Goal: Task Accomplishment & Management: Manage account settings

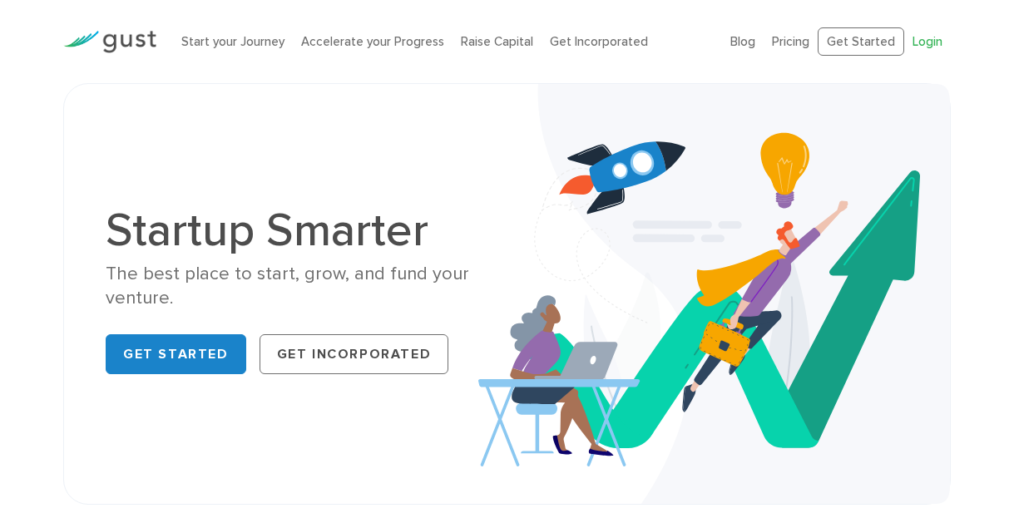
click at [930, 47] on link "Login" at bounding box center [927, 41] width 30 height 15
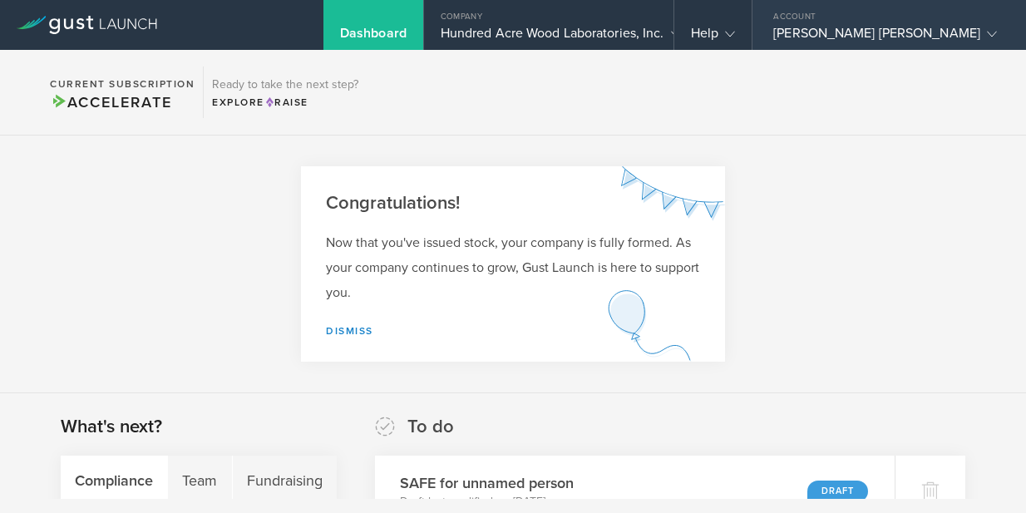
click at [877, 32] on div "[PERSON_NAME] [PERSON_NAME]" at bounding box center [885, 37] width 224 height 25
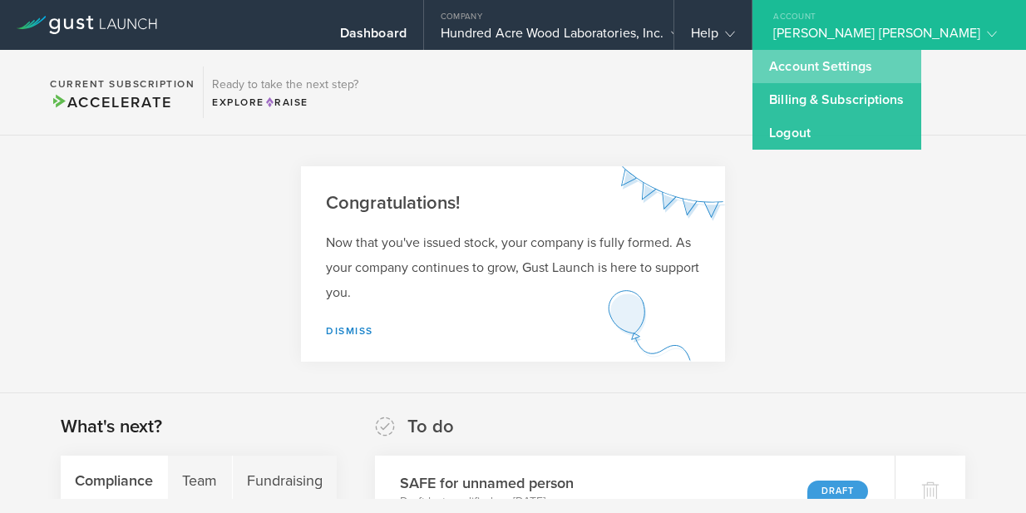
click at [851, 70] on link "Account Settings" at bounding box center [836, 66] width 168 height 33
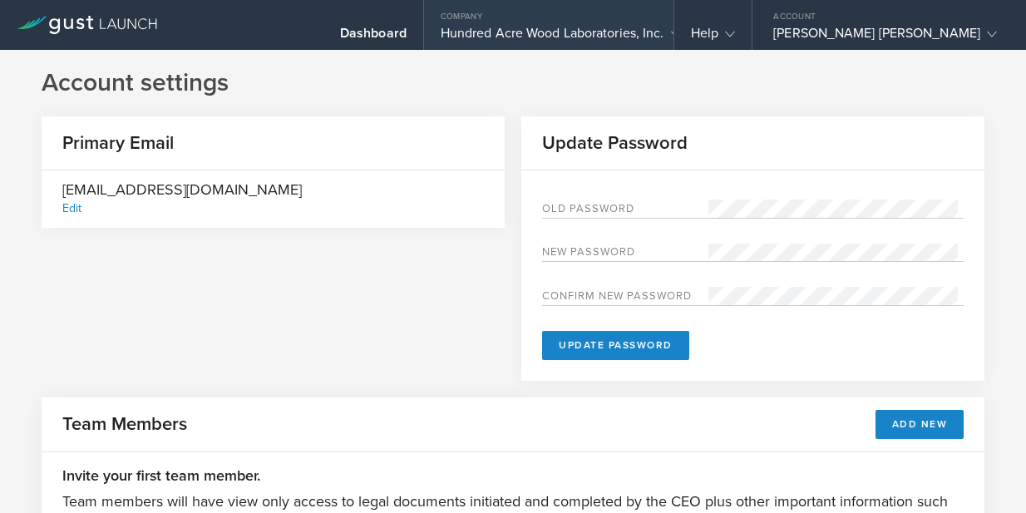
click at [549, 31] on div "Hundred Acre Wood Laboratories, Inc." at bounding box center [549, 37] width 216 height 25
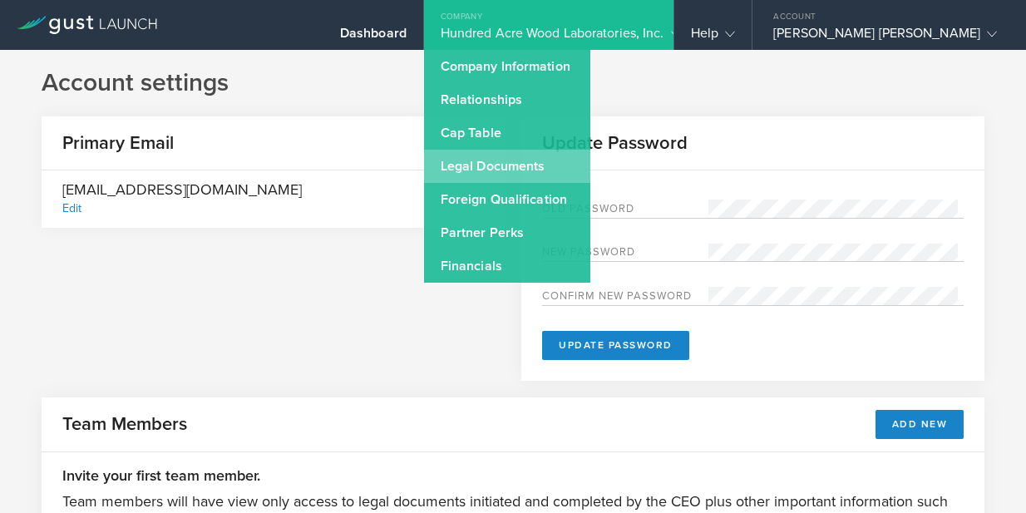
click at [563, 169] on link "Legal Documents" at bounding box center [507, 166] width 166 height 33
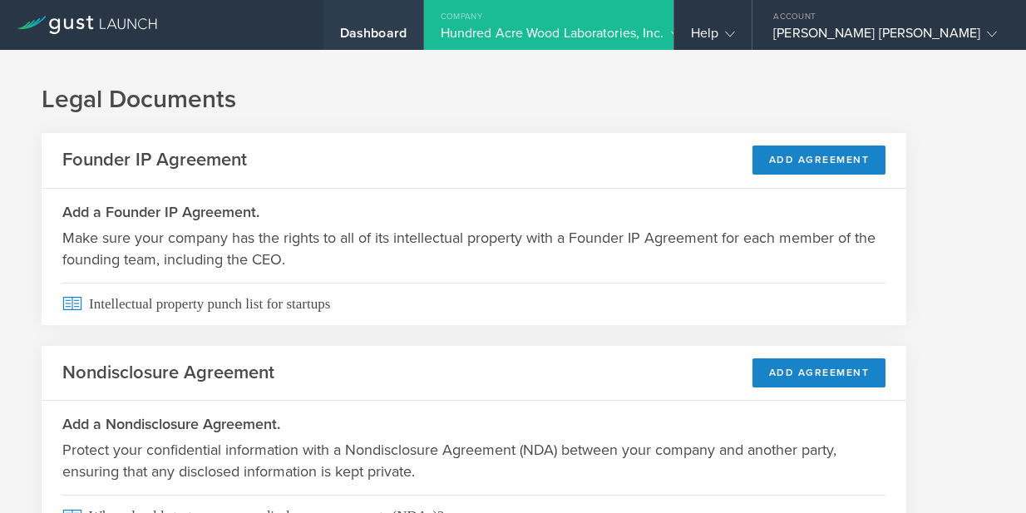
click at [407, 36] on div "Dashboard" at bounding box center [373, 37] width 67 height 25
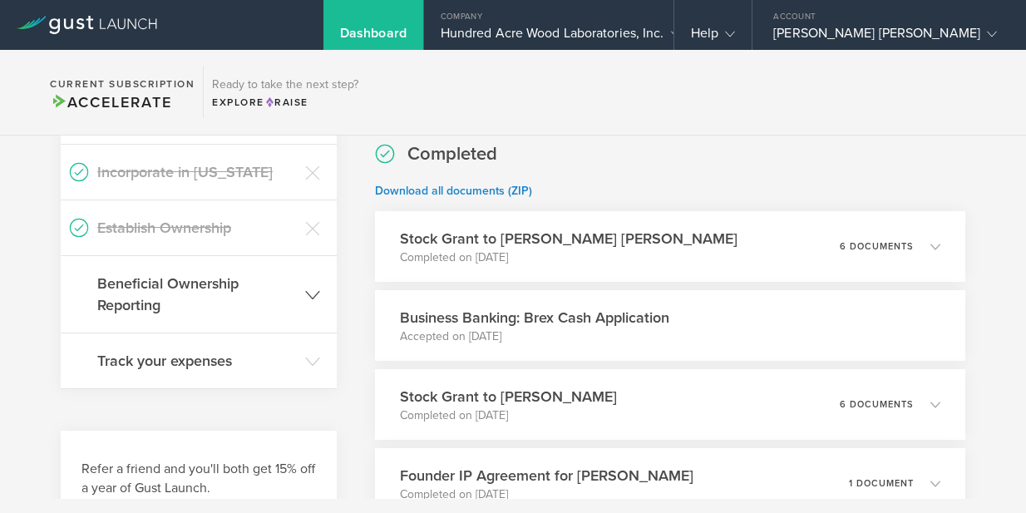
scroll to position [678, 0]
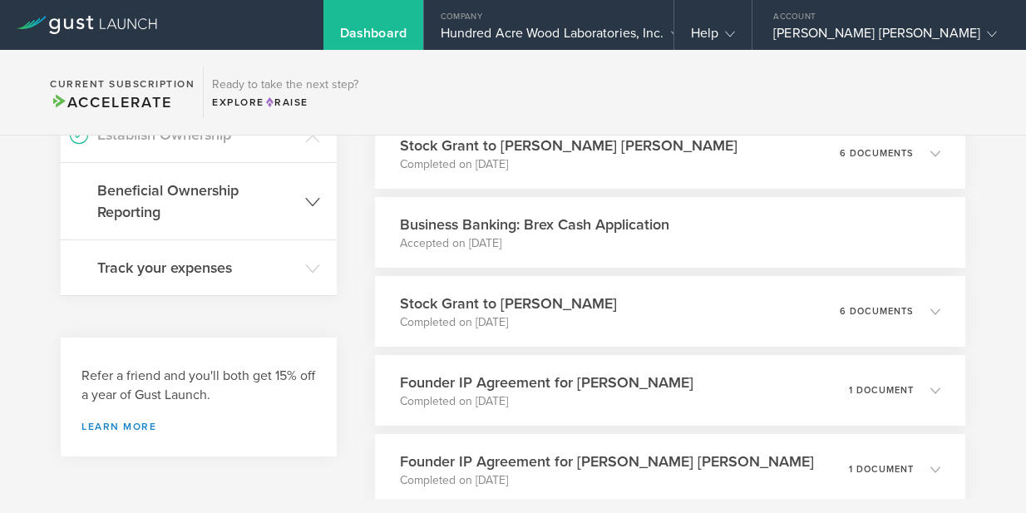
click at [307, 220] on header "Beneficial Ownership Reporting" at bounding box center [199, 201] width 276 height 76
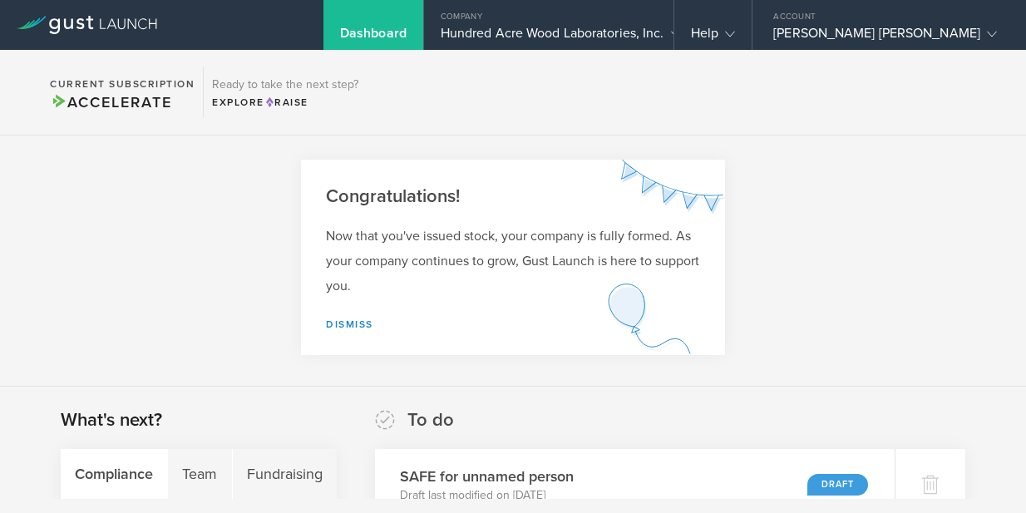
scroll to position [0, 0]
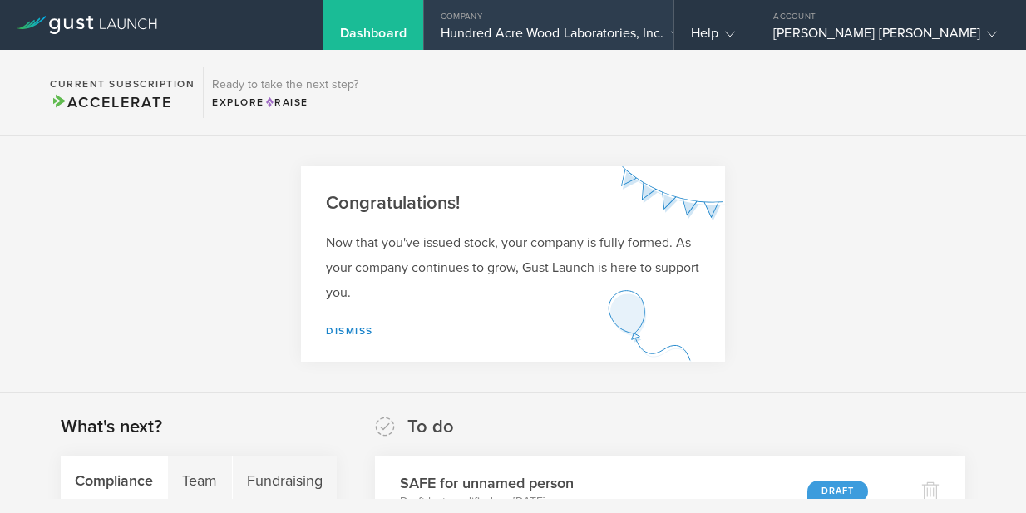
click at [542, 30] on div "Hundred Acre Wood Laboratories, Inc." at bounding box center [549, 37] width 216 height 25
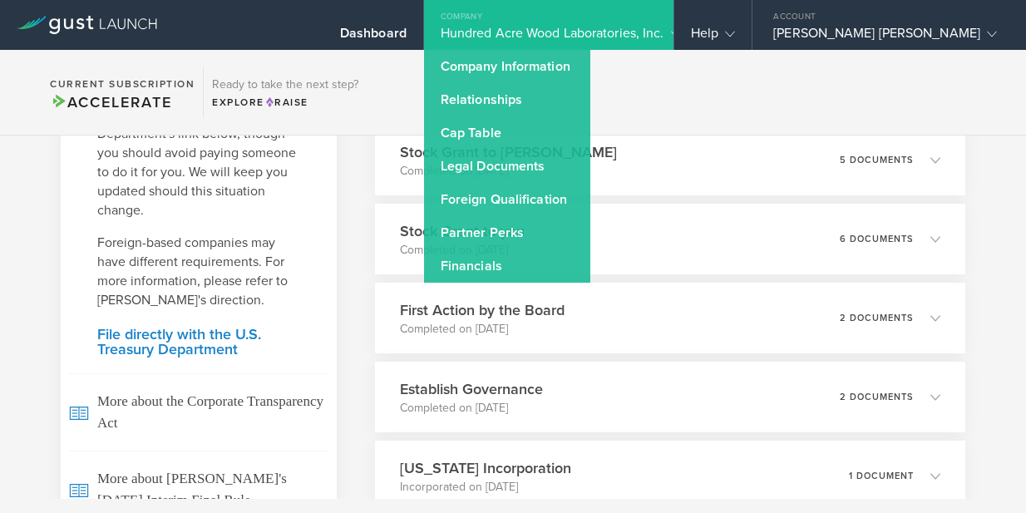
scroll to position [1488, 0]
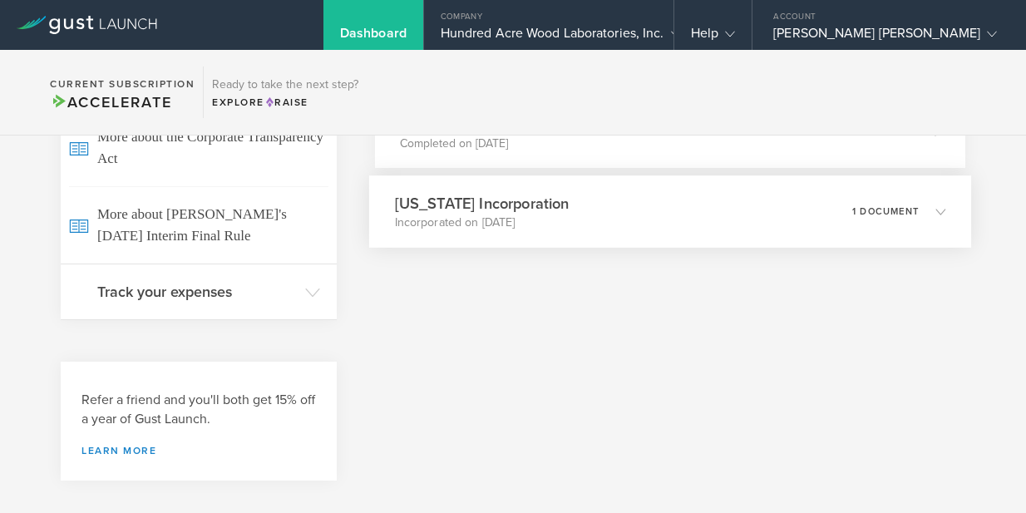
click at [871, 226] on div "[US_STATE] Incorporation Incorporated on [DATE] 1 document" at bounding box center [670, 211] width 602 height 72
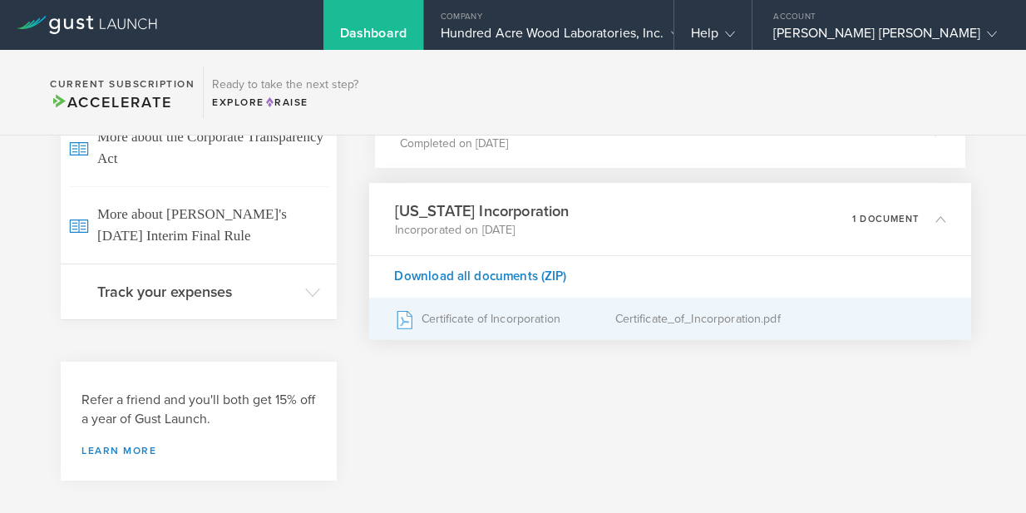
click at [470, 312] on div "Certificate of Incorporation" at bounding box center [504, 319] width 220 height 42
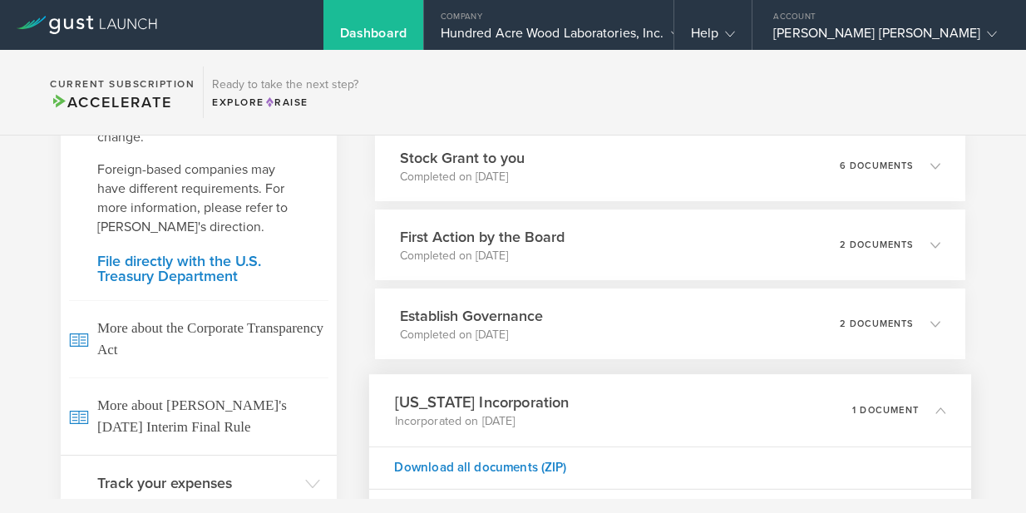
scroll to position [1303, 0]
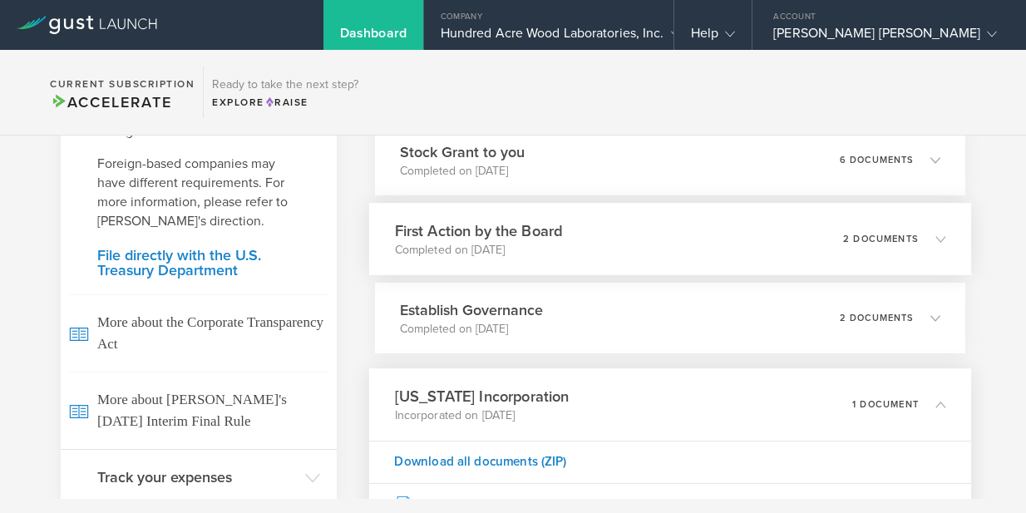
click at [936, 237] on polyline at bounding box center [940, 238] width 9 height 5
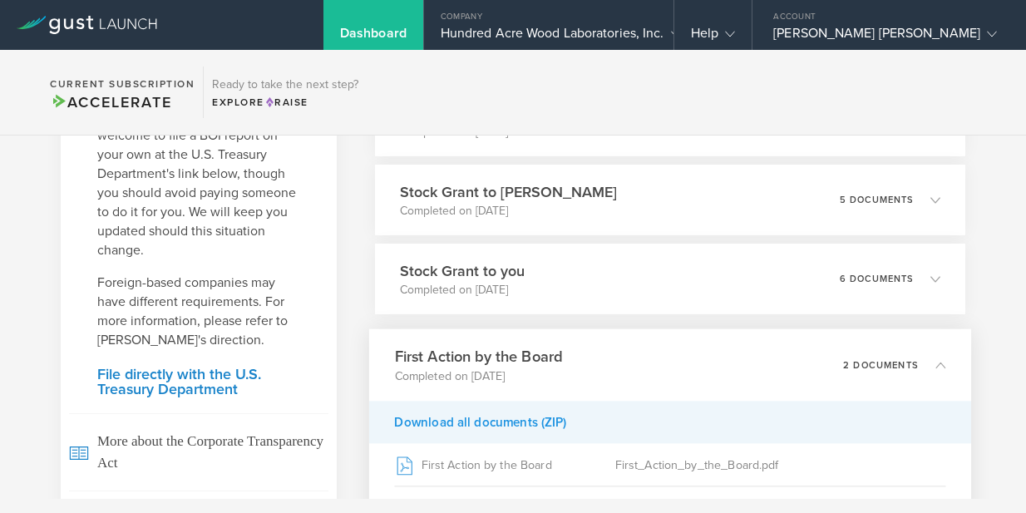
scroll to position [1169, 0]
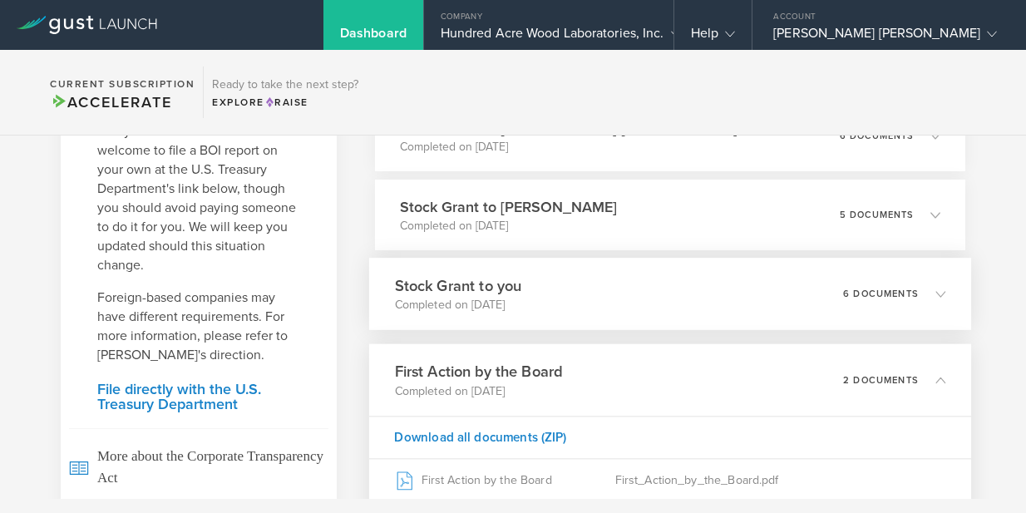
click at [935, 289] on div "Stock Grant to you Completed on [DATE] 6 documents" at bounding box center [670, 294] width 602 height 72
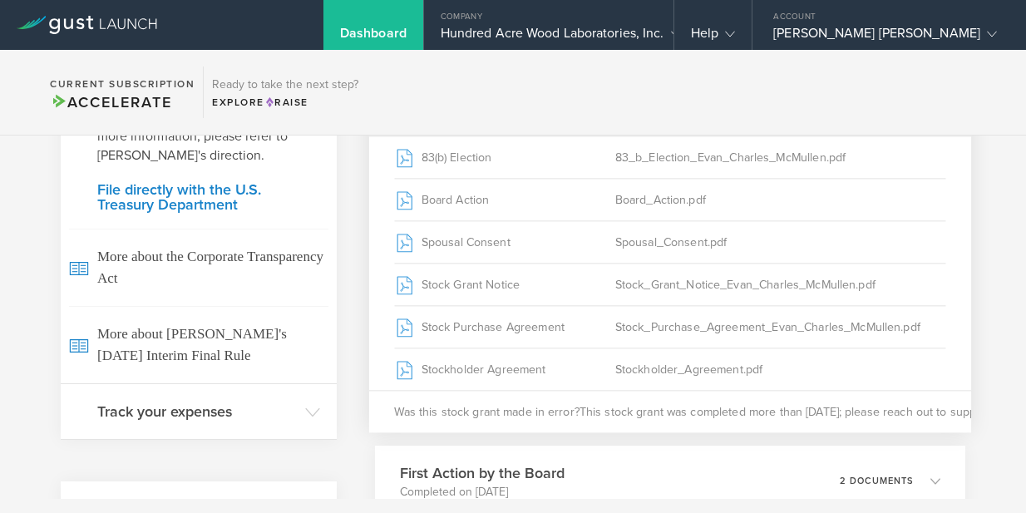
scroll to position [1418, 0]
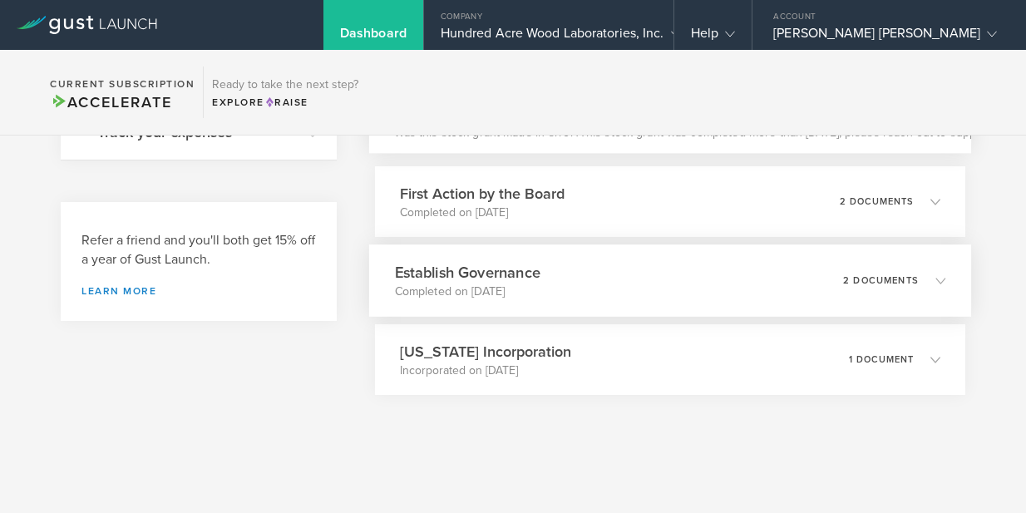
click at [945, 280] on div "Establish Governance Completed on [DATE] 2 documents" at bounding box center [670, 280] width 602 height 72
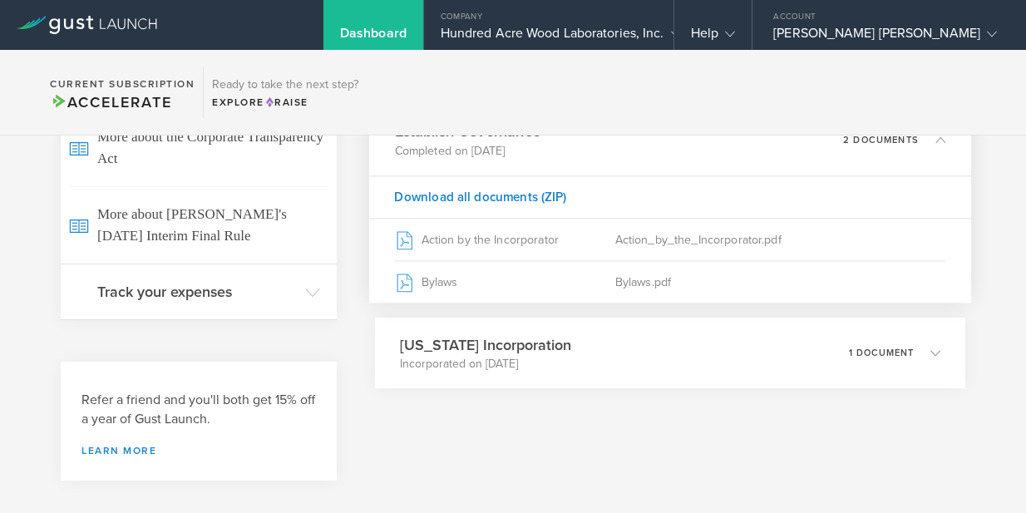
scroll to position [1354, 0]
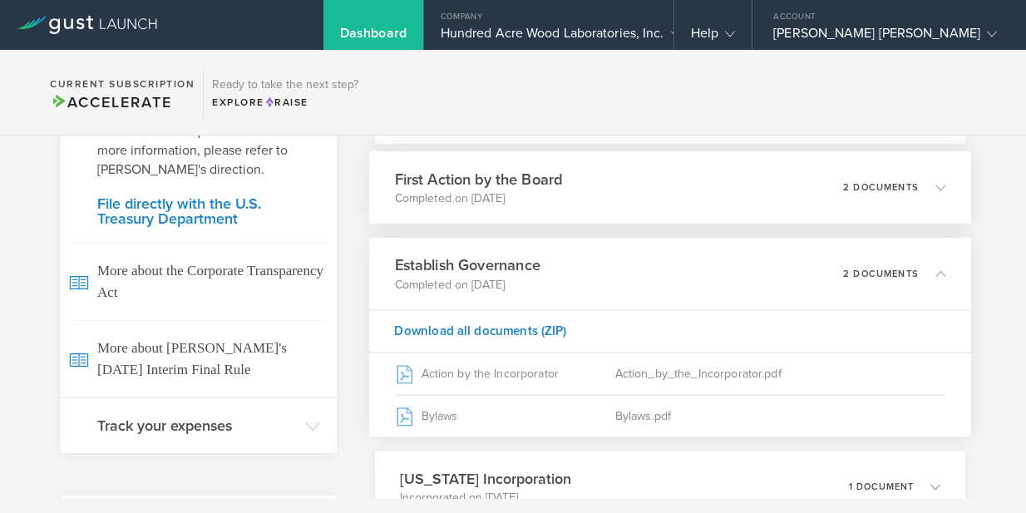
click at [935, 200] on div "First Action by the Board Completed on [DATE] 2 documents" at bounding box center [670, 187] width 602 height 72
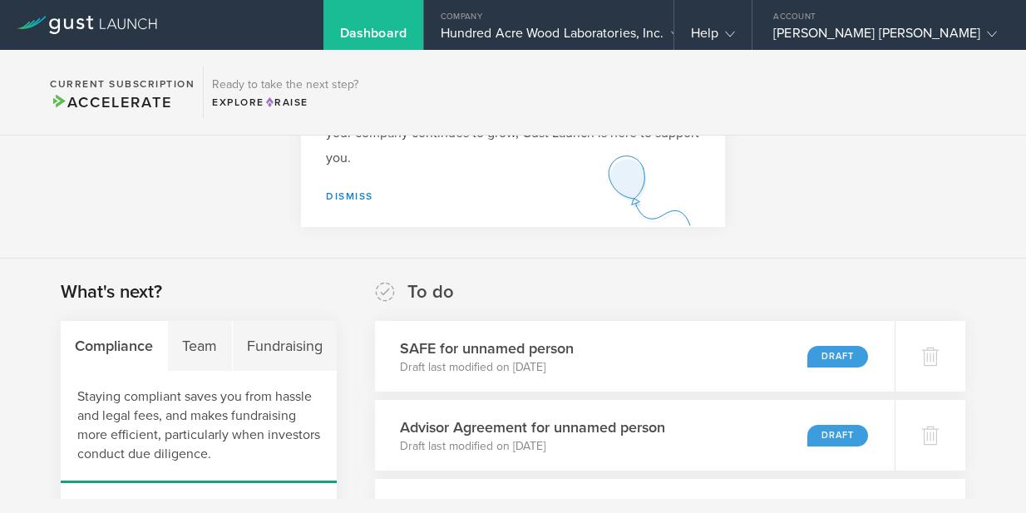
scroll to position [0, 0]
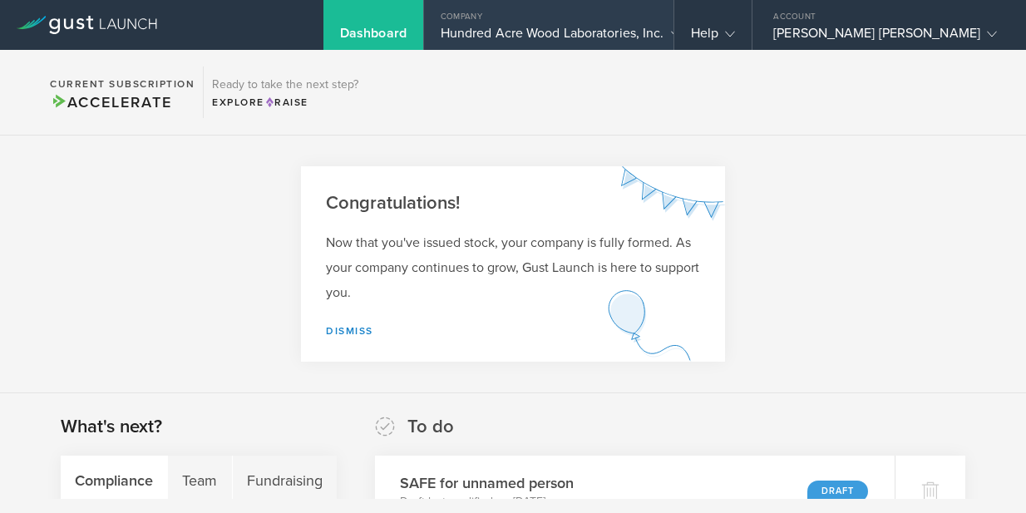
click at [657, 36] on div "Hundred Acre Wood Laboratories, Inc." at bounding box center [549, 37] width 216 height 25
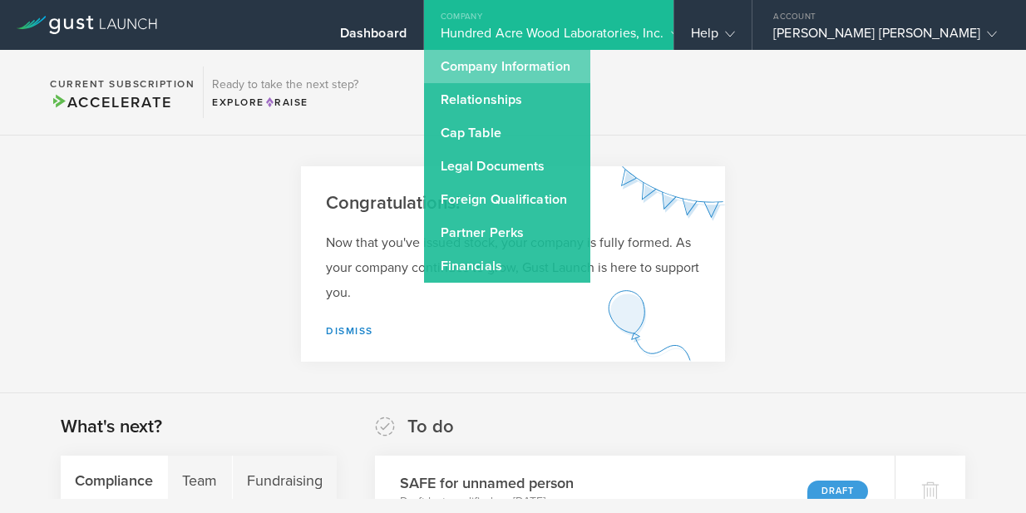
click at [589, 68] on link "Company Information" at bounding box center [507, 66] width 166 height 33
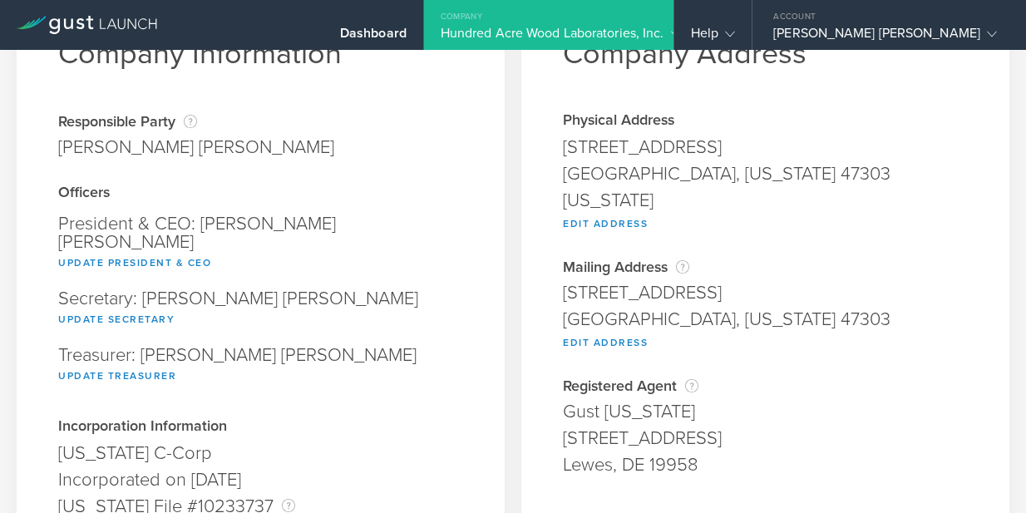
scroll to position [310, 0]
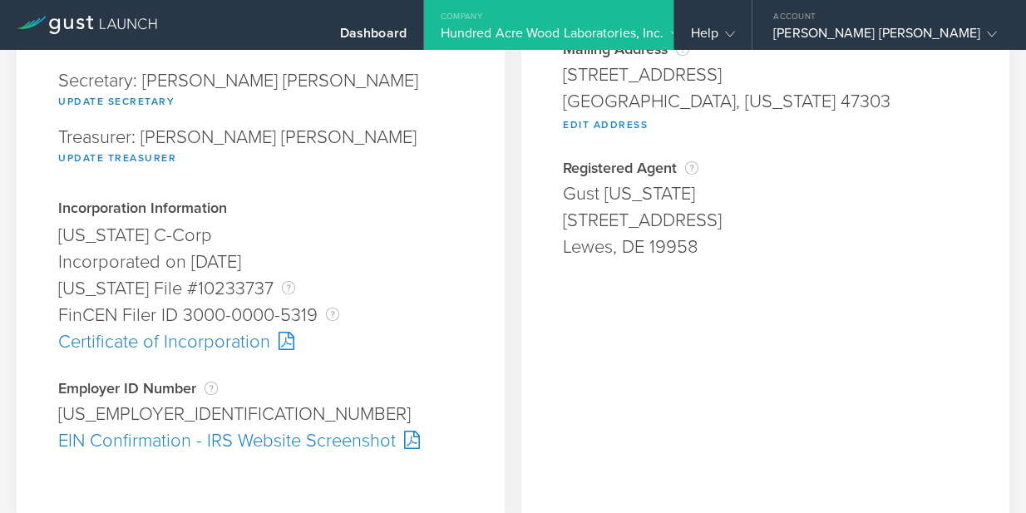
click at [167, 427] on div "EIN Confirmation - IRS Website Screenshot" at bounding box center [260, 440] width 405 height 27
